Goal: Task Accomplishment & Management: Complete application form

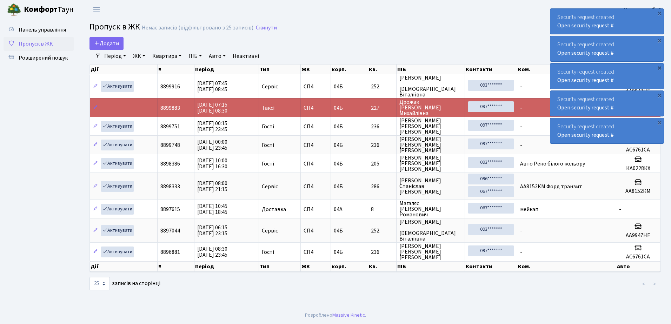
select select "25"
click at [106, 46] on span "Додати" at bounding box center [106, 44] width 25 height 8
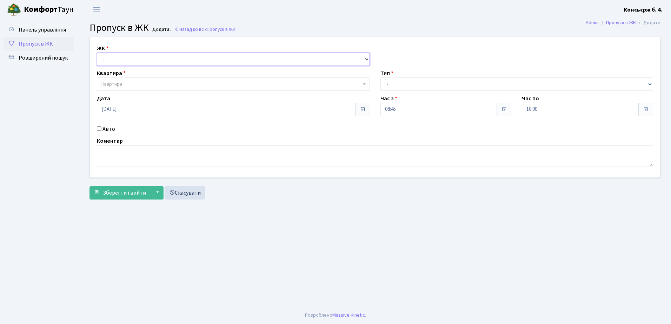
click at [135, 66] on select "- СП4, Столичне шосе, 5" at bounding box center [233, 59] width 273 height 13
select select "325"
click at [97, 53] on select "- СП4, Столичне шосе, 5" at bounding box center [233, 59] width 273 height 13
select select
click at [138, 81] on span "Квартира" at bounding box center [231, 84] width 260 height 7
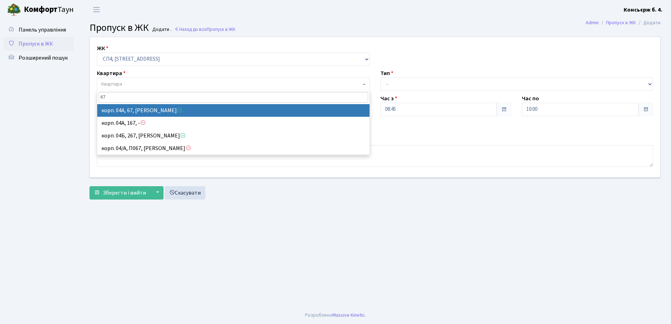
type input "67"
select select "21095"
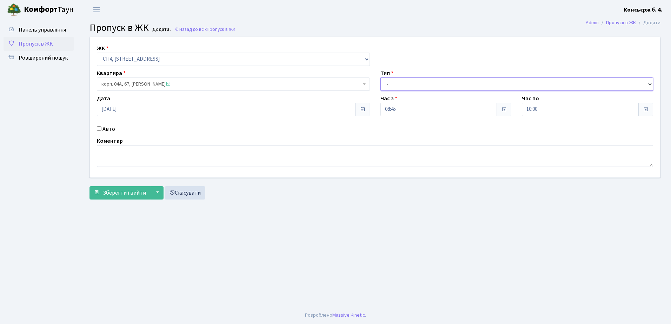
click at [422, 80] on select "- Доставка Таксі Гості Сервіс" at bounding box center [516, 84] width 273 height 13
click at [380, 78] on select "- Доставка Таксі Гості Сервіс" at bounding box center [516, 84] width 273 height 13
click at [406, 86] on select "- Доставка Таксі Гості Сервіс" at bounding box center [516, 84] width 273 height 13
select select "1"
click at [380, 78] on select "- Доставка Таксі Гості Сервіс" at bounding box center [516, 84] width 273 height 13
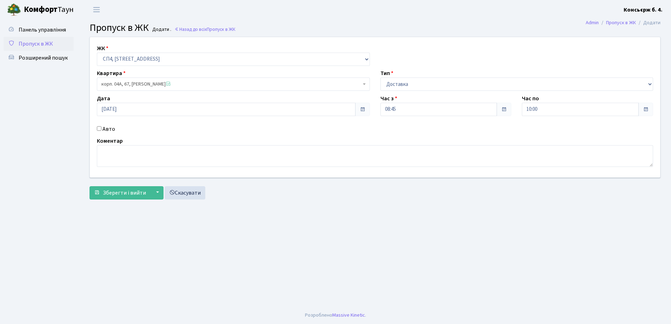
click at [99, 130] on input "Авто" at bounding box center [99, 128] width 5 height 5
checkbox input "true"
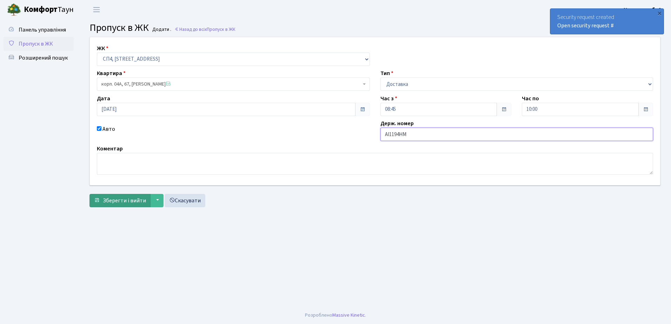
type input "AI1194HM"
click at [134, 203] on span "Зберегти і вийти" at bounding box center [124, 201] width 43 height 8
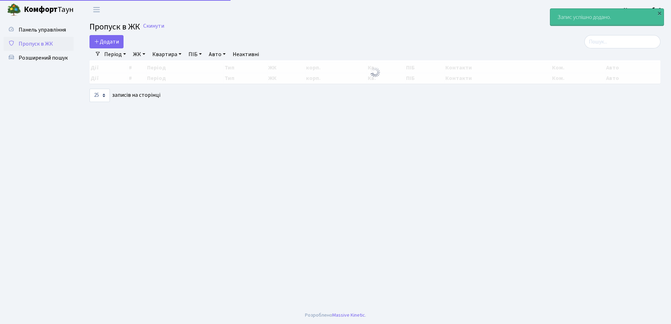
select select "25"
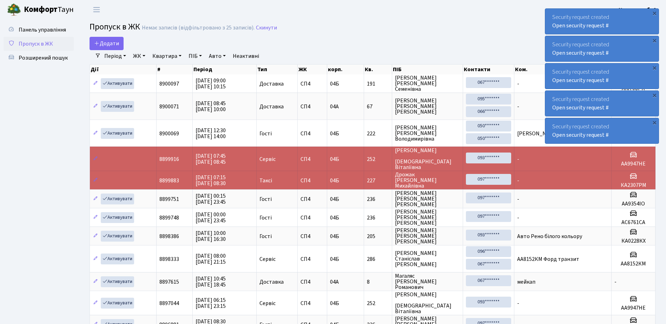
click at [63, 42] on link "Пропуск в ЖК" at bounding box center [39, 44] width 70 height 14
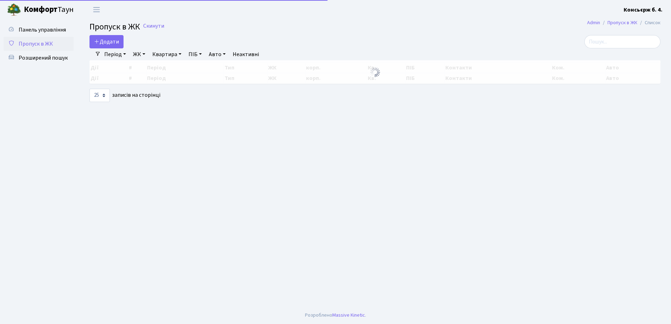
select select "25"
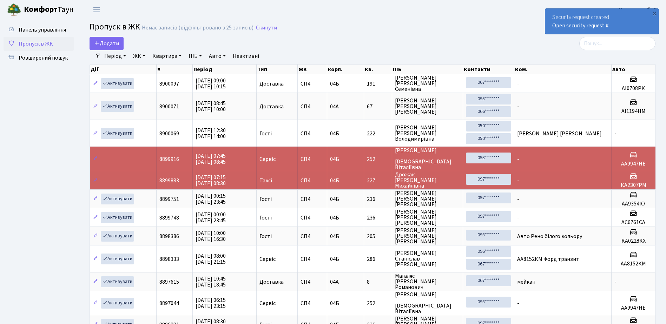
click at [41, 38] on link "Пропуск в ЖК" at bounding box center [39, 44] width 70 height 14
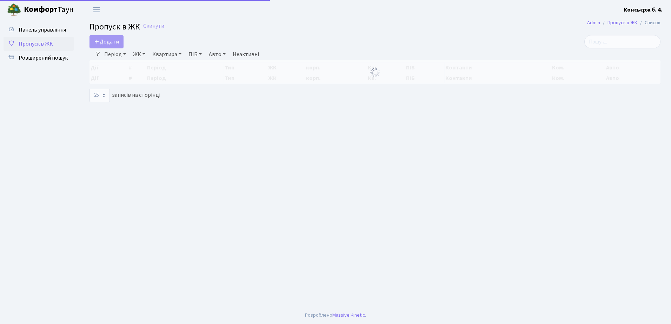
select select "25"
click at [40, 41] on span "Пропуск в ЖК" at bounding box center [36, 44] width 34 height 8
select select "25"
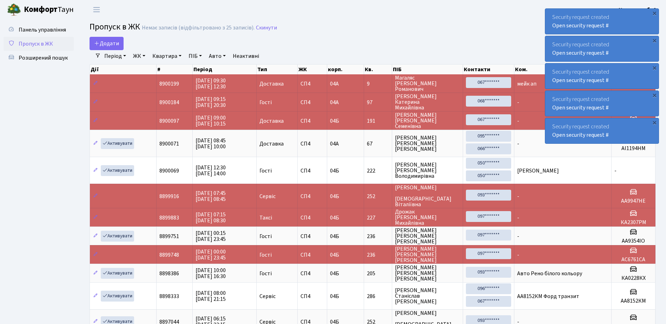
click at [44, 38] on link "Пропуск в ЖК" at bounding box center [39, 44] width 70 height 14
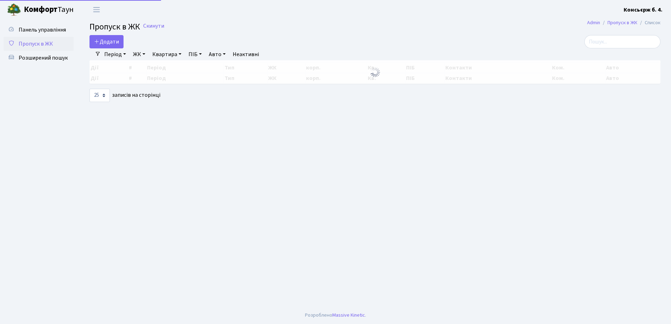
select select "25"
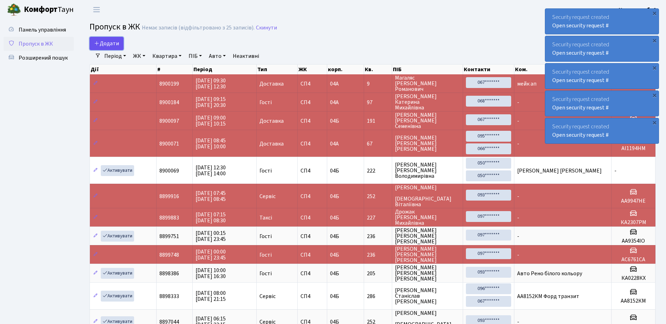
click at [113, 42] on span "Додати" at bounding box center [106, 44] width 25 height 8
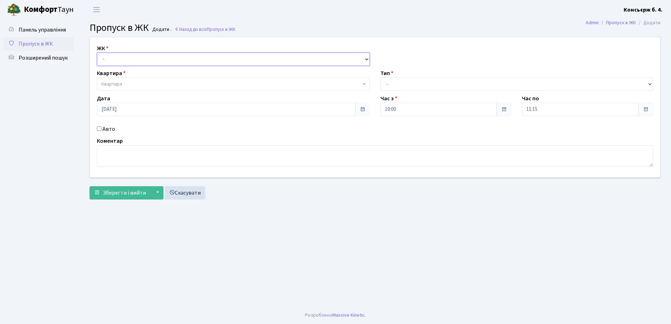
click at [126, 63] on select "- СП4, Столичне шосе, 5" at bounding box center [233, 59] width 273 height 13
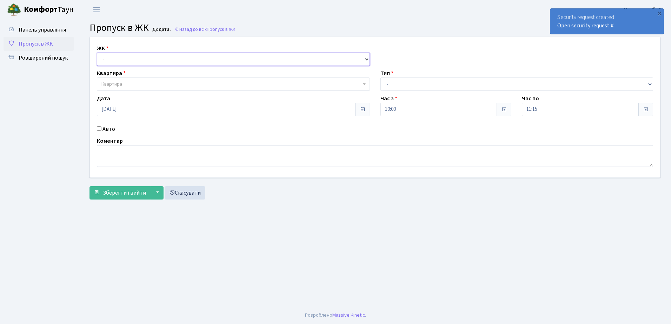
select select "325"
click at [97, 53] on select "- СП4, Столичне шосе, 5" at bounding box center [233, 59] width 273 height 13
select select
click at [135, 82] on span "Квартира" at bounding box center [231, 84] width 260 height 7
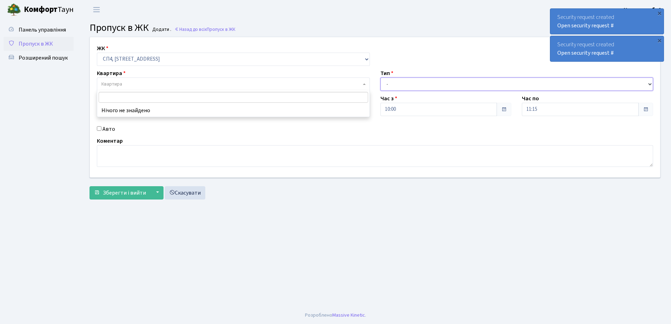
click at [417, 86] on select "- Доставка Таксі Гості Сервіс" at bounding box center [516, 84] width 273 height 13
select select "18"
click at [380, 78] on select "- Доставка Таксі Гості Сервіс" at bounding box center [516, 84] width 273 height 13
click at [106, 153] on textarea at bounding box center [375, 156] width 556 height 22
type textarea "Ы"
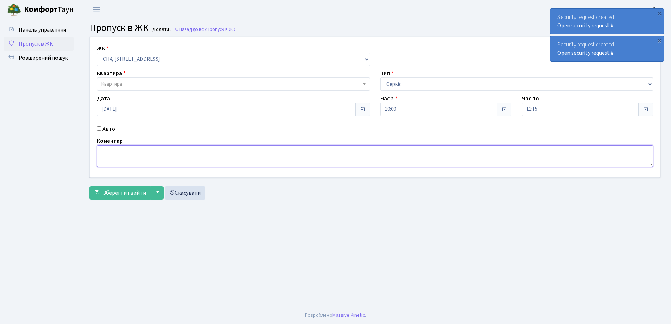
type textarea "І"
type textarea "S"
type textarea "І"
click at [130, 159] on textarea "юРПЧЕНКО ВОЛОДИМИР" at bounding box center [375, 156] width 556 height 22
click at [181, 158] on textarea "юРПЧЕНКО ВОЛОДИМИР" at bounding box center [375, 156] width 556 height 22
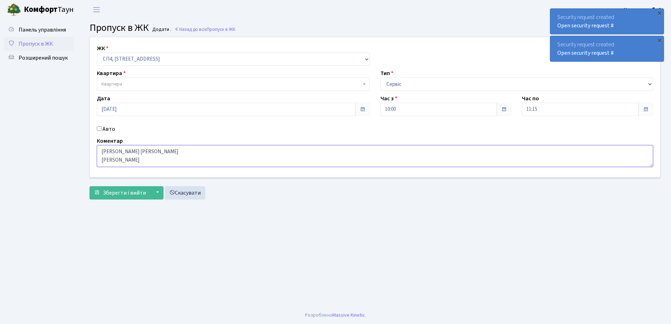
type textarea "юРПЧЕНКО ВОЛОДИМИР КИРИЧЕНКО ВІКТОР"
click at [137, 89] on span "Квартира" at bounding box center [233, 84] width 273 height 13
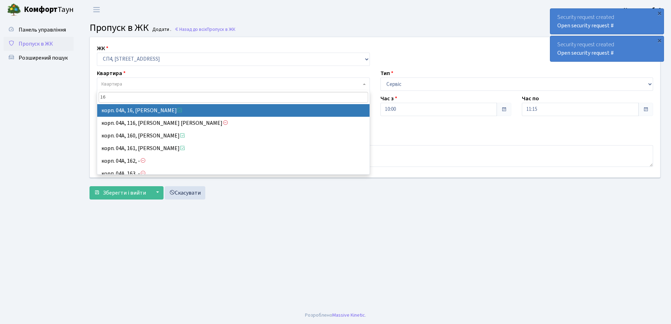
type input "16"
select select "21044"
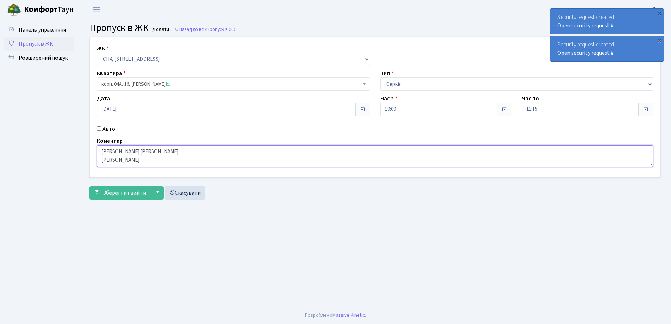
click at [128, 152] on textarea "юРПЧЕНКО ВОЛОДИМИР КИРИЧЕНКО ВІКТОР" at bounding box center [375, 156] width 556 height 22
type textarea "[PERSON_NAME] [PERSON_NAME] [PERSON_NAME]"
click at [117, 189] on span "Зберегти і вийти" at bounding box center [124, 193] width 43 height 8
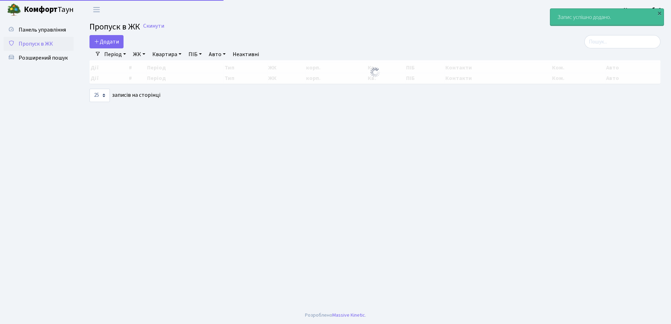
select select "25"
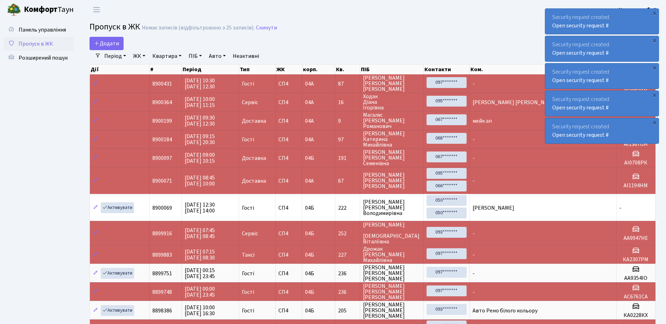
click at [58, 45] on link "Пропуск в ЖК" at bounding box center [39, 44] width 70 height 14
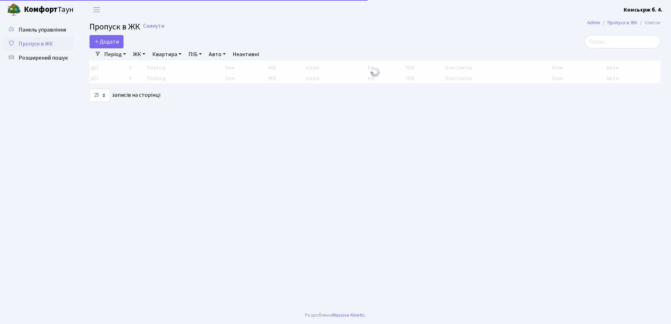
select select "25"
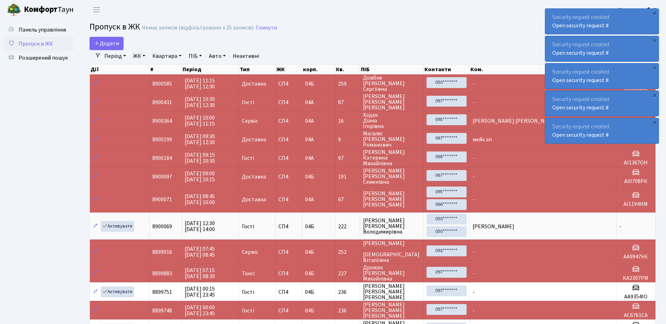
click at [65, 45] on link "Пропуск в ЖК" at bounding box center [39, 44] width 70 height 14
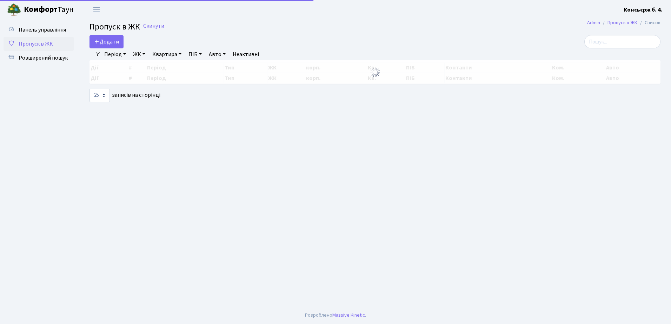
select select "25"
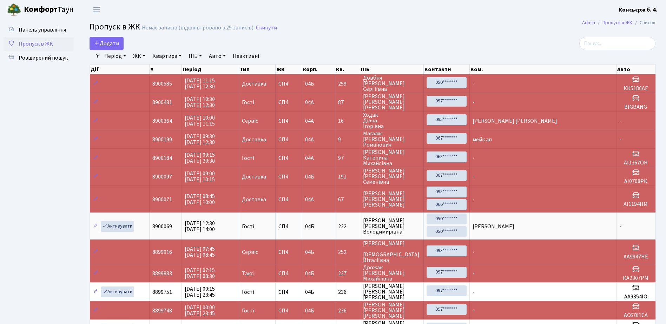
click at [60, 46] on link "Пропуск в ЖК" at bounding box center [39, 44] width 70 height 14
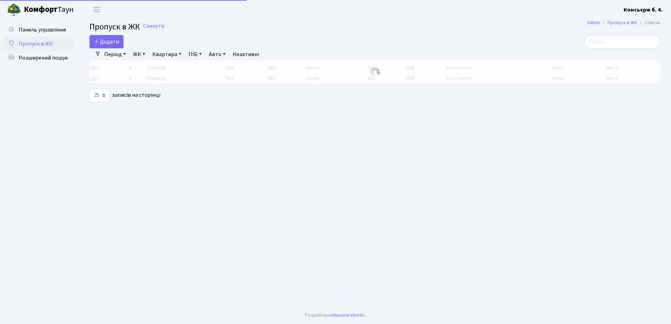
select select "25"
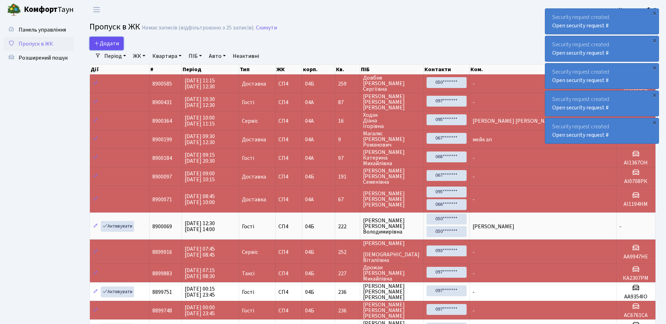
click at [114, 41] on span "Додати" at bounding box center [106, 44] width 25 height 8
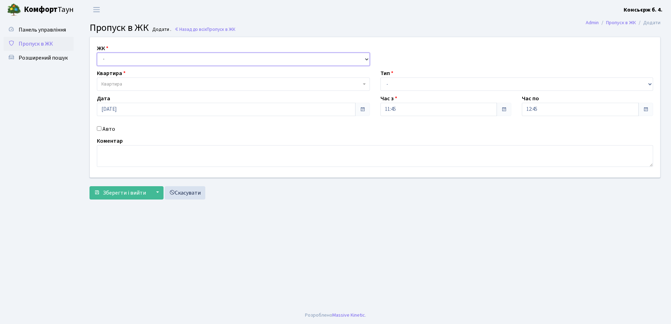
click at [155, 54] on select "- [STREET_ADDRESS]" at bounding box center [233, 59] width 273 height 13
select select "325"
click at [97, 53] on select "- [STREET_ADDRESS]" at bounding box center [233, 59] width 273 height 13
select select
click at [121, 89] on span "Квартира" at bounding box center [233, 84] width 273 height 13
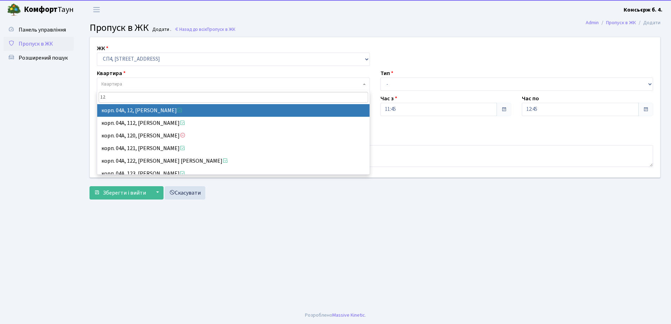
type input "12"
select select "21040"
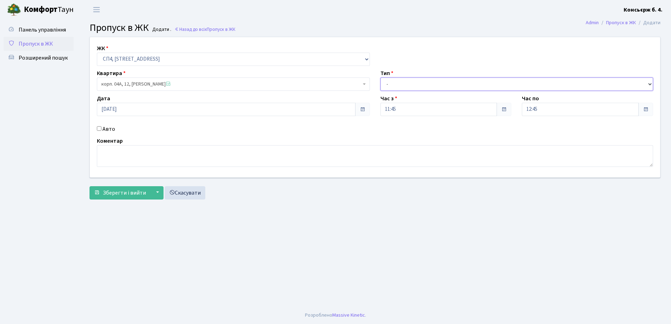
click at [443, 85] on select "- Доставка Таксі Гості Сервіс" at bounding box center [516, 84] width 273 height 13
select select "1"
click at [380, 78] on select "- Доставка Таксі Гості Сервіс" at bounding box center [516, 84] width 273 height 13
click at [99, 130] on input "Авто" at bounding box center [99, 128] width 5 height 5
checkbox input "true"
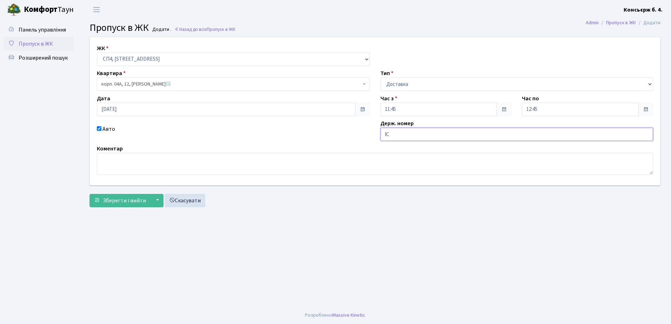
type input "l"
drag, startPoint x: 389, startPoint y: 138, endPoint x: 389, endPoint y: 143, distance: 4.9
click at [389, 138] on input "лС6028СА" at bounding box center [516, 134] width 273 height 13
type input "ЛС6028СА"
click at [113, 202] on span "Зберегти і вийти" at bounding box center [124, 201] width 43 height 8
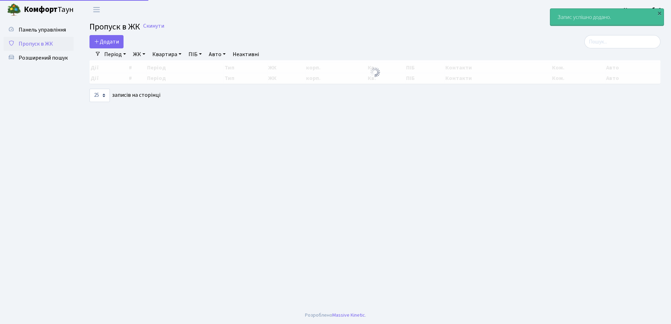
select select "25"
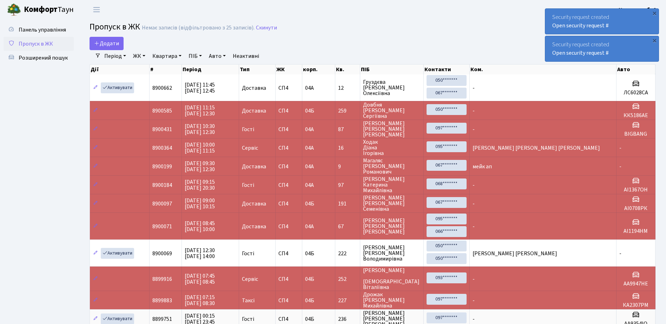
click at [37, 42] on span "Пропуск в ЖК" at bounding box center [36, 44] width 34 height 8
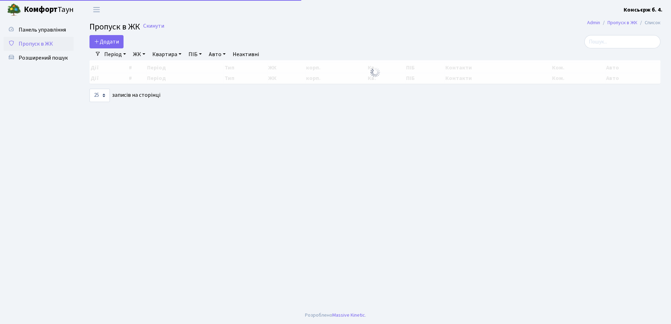
select select "25"
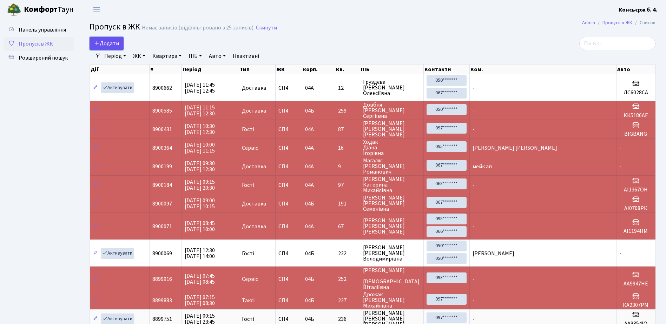
click at [108, 45] on span "Додати" at bounding box center [106, 44] width 25 height 8
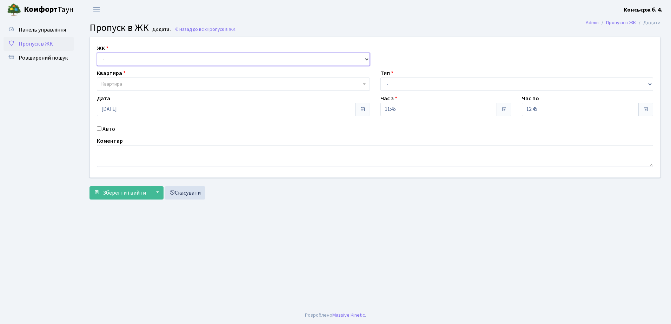
drag, startPoint x: 129, startPoint y: 61, endPoint x: 129, endPoint y: 66, distance: 4.9
click at [129, 61] on select "- СП4, Столичне шосе, 5" at bounding box center [233, 59] width 273 height 13
select select "325"
click at [97, 53] on select "- СП4, Столичне шосе, 5" at bounding box center [233, 59] width 273 height 13
select select
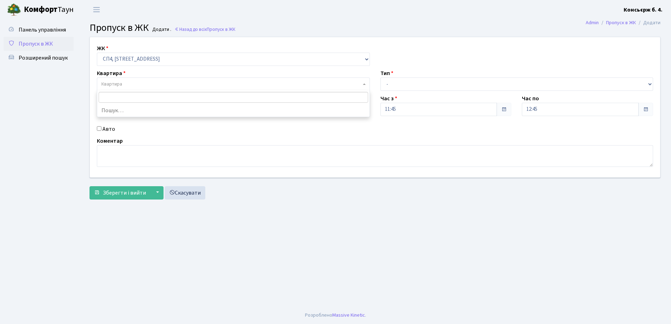
click at [126, 85] on span "Квартира" at bounding box center [231, 84] width 260 height 7
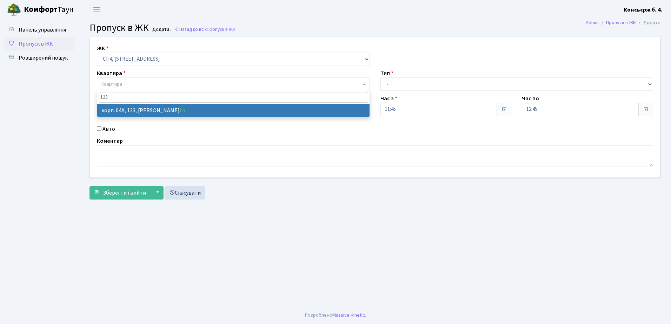
type input "123"
select select "21151"
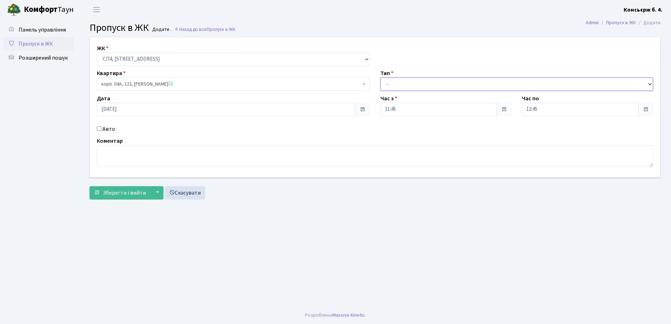
click at [416, 87] on select "- Доставка Таксі Гості Сервіс" at bounding box center [516, 84] width 273 height 13
select select "1"
click at [380, 78] on select "- Доставка Таксі Гості Сервіс" at bounding box center [516, 84] width 273 height 13
click at [101, 131] on div "Авто" at bounding box center [234, 129] width 284 height 8
click at [101, 130] on input "Авто" at bounding box center [99, 128] width 5 height 5
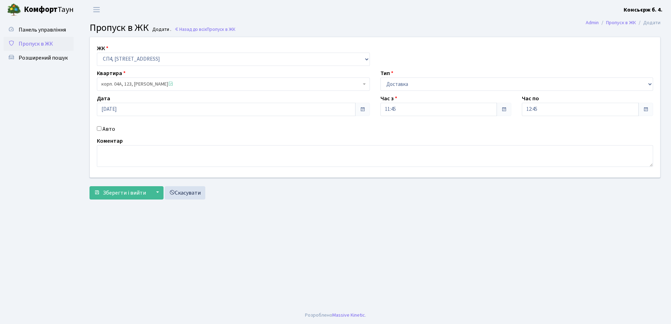
checkbox input "true"
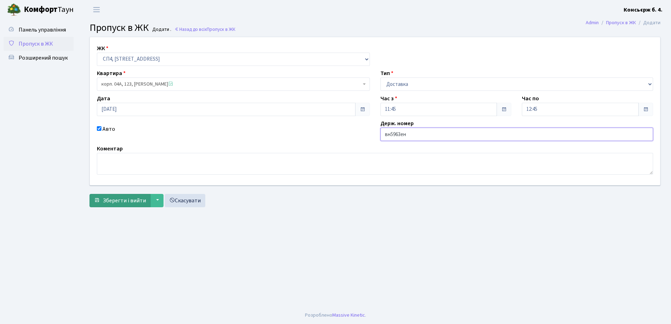
type input "вн5963ен"
click at [137, 200] on span "Зберегти і вийти" at bounding box center [124, 201] width 43 height 8
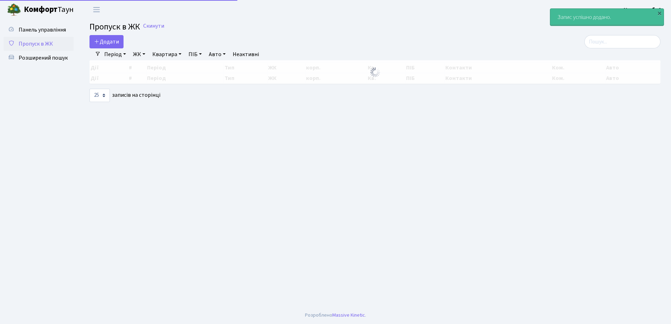
select select "25"
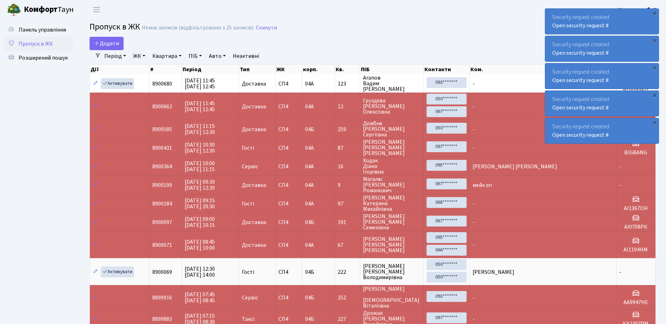
click at [38, 40] on span "Пропуск в ЖК" at bounding box center [36, 44] width 34 height 8
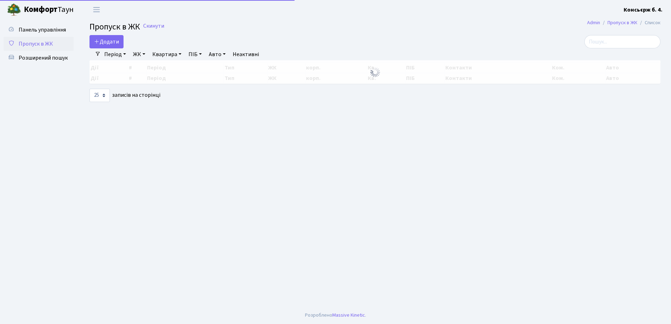
select select "25"
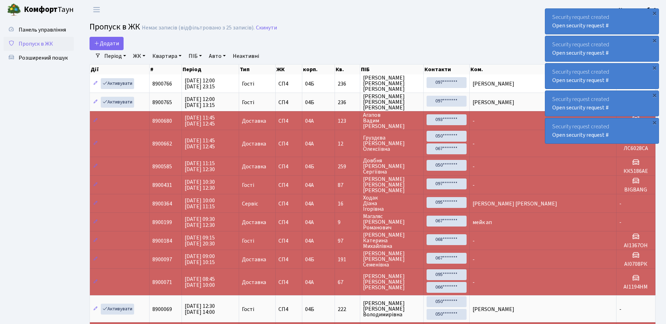
click at [12, 311] on div "Панель управління Пропуск в ЖК Розширений пошук Admin Пропуск в ЖК Список Пропу…" at bounding box center [333, 270] width 666 height 502
click at [56, 112] on ul "Панель управління Пропуск в ЖК Розширений пошук" at bounding box center [39, 270] width 70 height 495
click at [55, 48] on link "Пропуск в ЖК" at bounding box center [39, 44] width 70 height 14
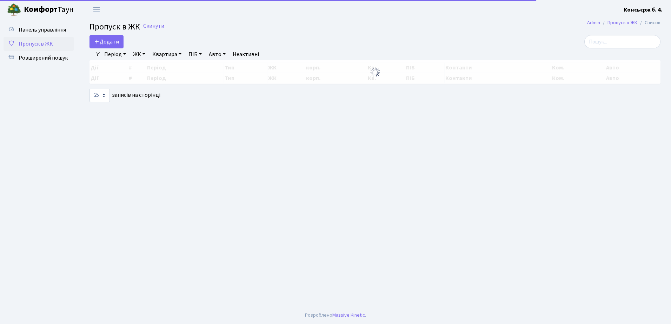
select select "25"
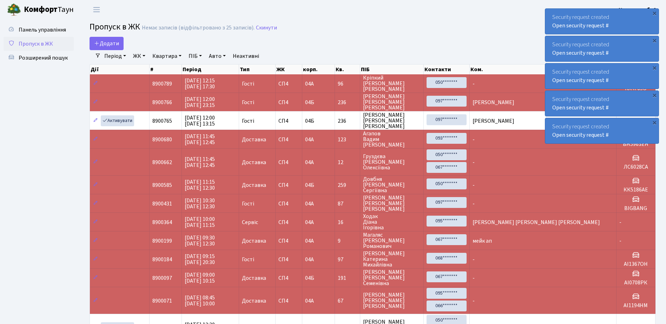
click at [44, 46] on span "Пропуск в ЖК" at bounding box center [36, 44] width 34 height 8
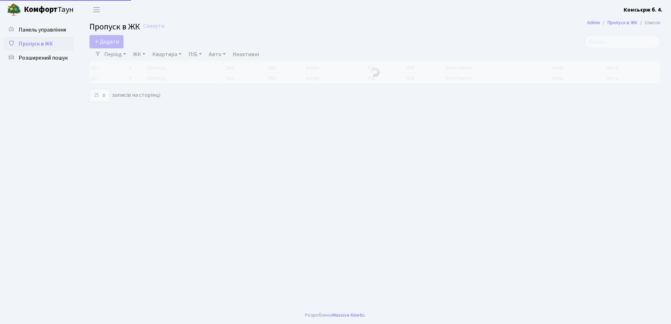
select select "25"
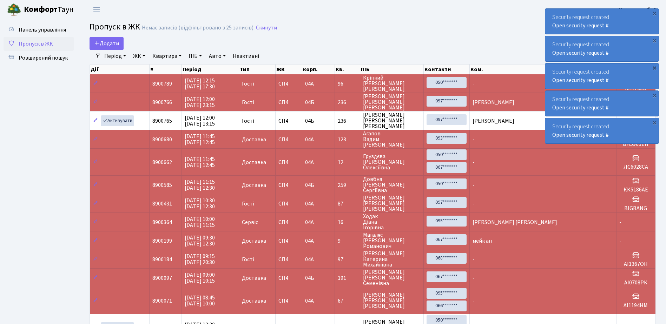
click at [29, 42] on span "Пропуск в ЖК" at bounding box center [36, 44] width 34 height 8
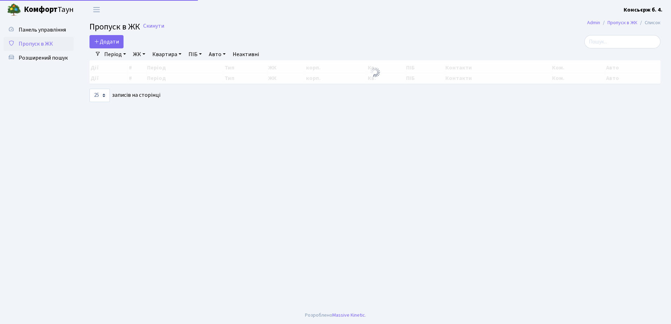
select select "25"
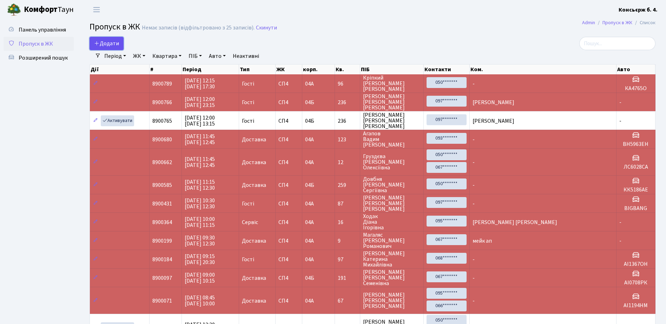
click at [109, 43] on span "Додати" at bounding box center [106, 44] width 25 height 8
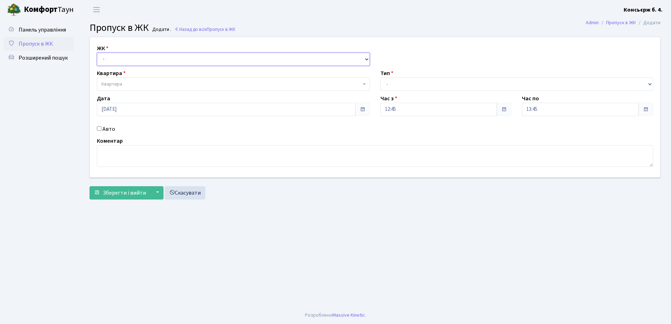
click at [145, 60] on select "- СП4, Столичне шосе, 5" at bounding box center [233, 59] width 273 height 13
click at [97, 53] on select "- СП4, Столичне шосе, 5" at bounding box center [233, 59] width 273 height 13
click at [143, 80] on span "Квартира" at bounding box center [233, 84] width 273 height 13
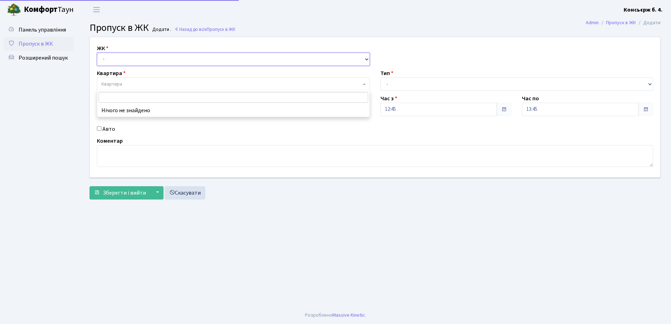
click at [129, 53] on select "- СП4, Столичне шосе, 5" at bounding box center [233, 59] width 273 height 13
click at [128, 59] on select "- СП4, Столичне шосе, 5" at bounding box center [233, 59] width 273 height 13
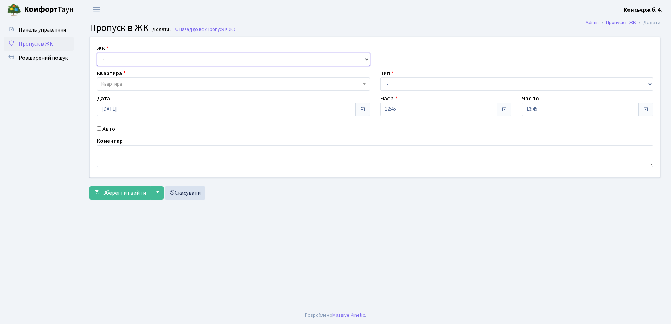
click at [129, 57] on select "- СП4, Столичне шосе, 5" at bounding box center [233, 59] width 273 height 13
select select "325"
click at [97, 53] on select "- СП4, Столичне шосе, 5" at bounding box center [233, 59] width 273 height 13
select select
click at [132, 88] on span "Квартира" at bounding box center [233, 84] width 273 height 13
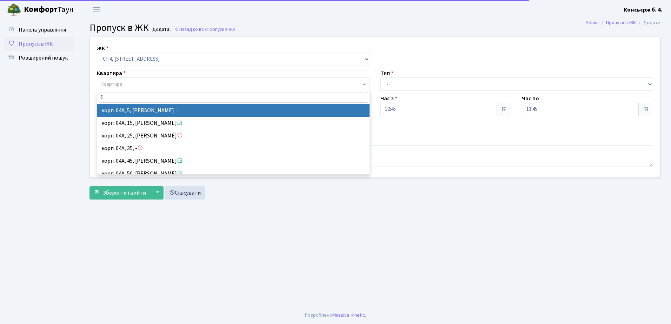
type input "5"
select select "21033"
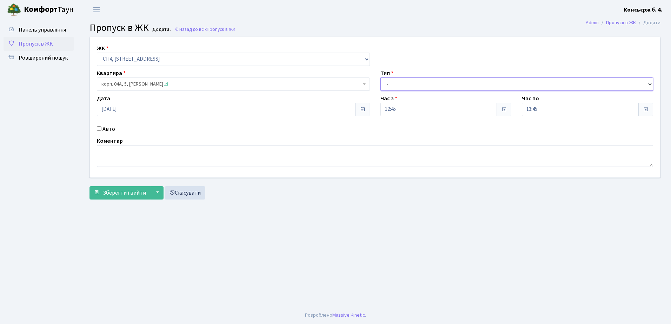
click at [420, 86] on select "- Доставка Таксі Гості Сервіс" at bounding box center [516, 84] width 273 height 13
select select "1"
click at [380, 78] on select "- Доставка Таксі Гості Сервіс" at bounding box center [516, 84] width 273 height 13
click at [101, 127] on input "Авто" at bounding box center [99, 128] width 5 height 5
checkbox input "true"
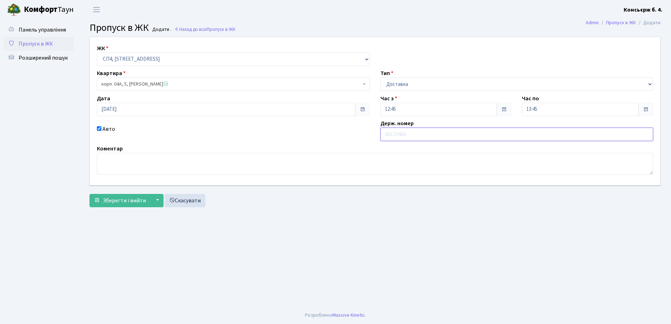
drag, startPoint x: 393, startPoint y: 135, endPoint x: 372, endPoint y: 142, distance: 22.0
click at [393, 135] on input "text" at bounding box center [516, 134] width 273 height 13
type input "KA4214PH"
click at [115, 198] on span "Зберегти і вийти" at bounding box center [124, 201] width 43 height 8
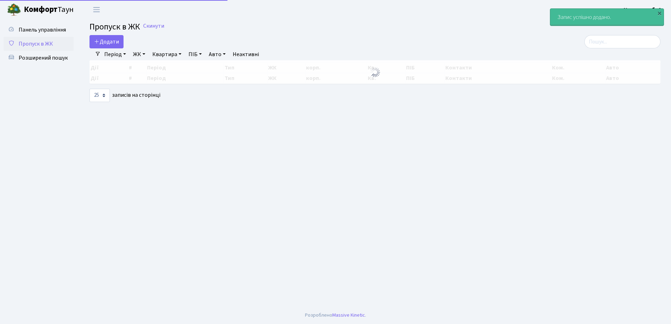
select select "25"
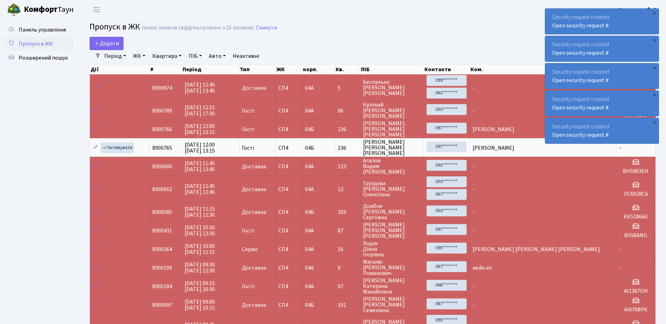
click at [63, 44] on link "Пропуск в ЖК" at bounding box center [39, 44] width 70 height 14
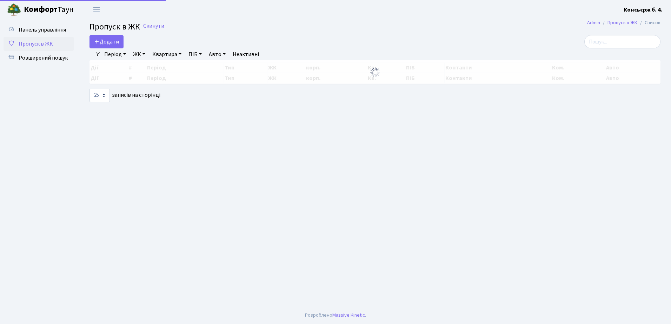
select select "25"
